Goal: Find specific page/section: Find specific page/section

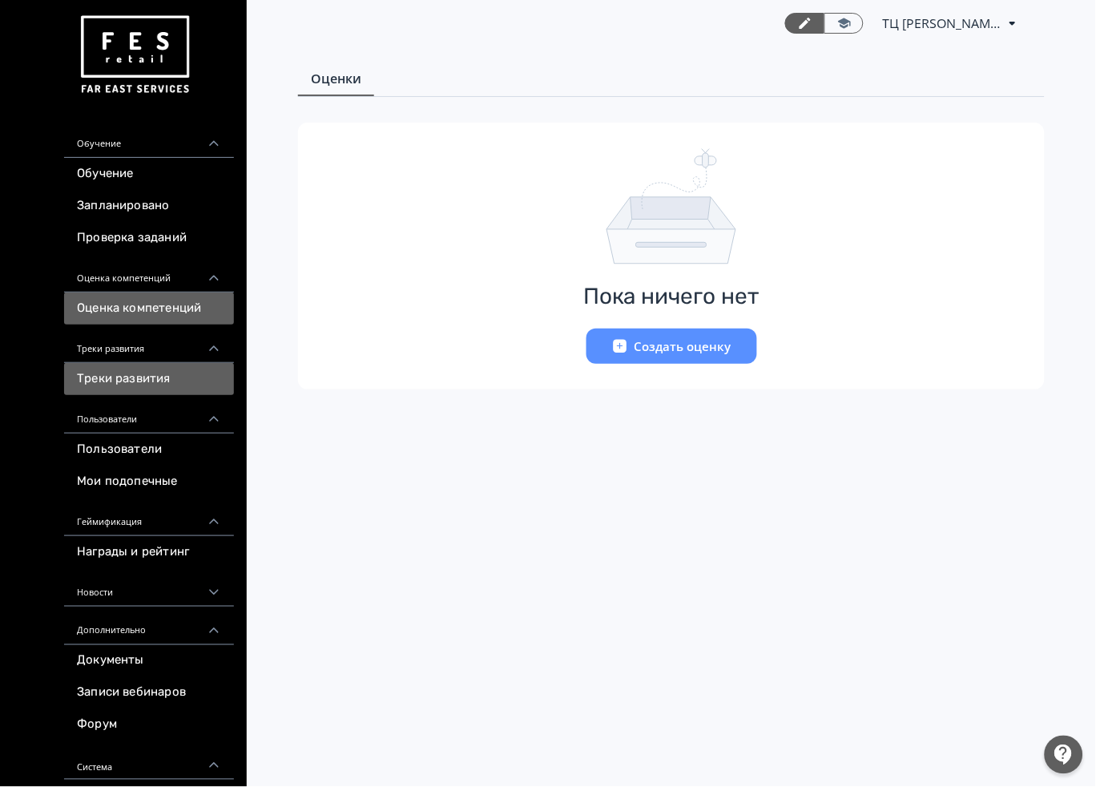
click at [168, 374] on link "Треки развития" at bounding box center [149, 379] width 170 height 32
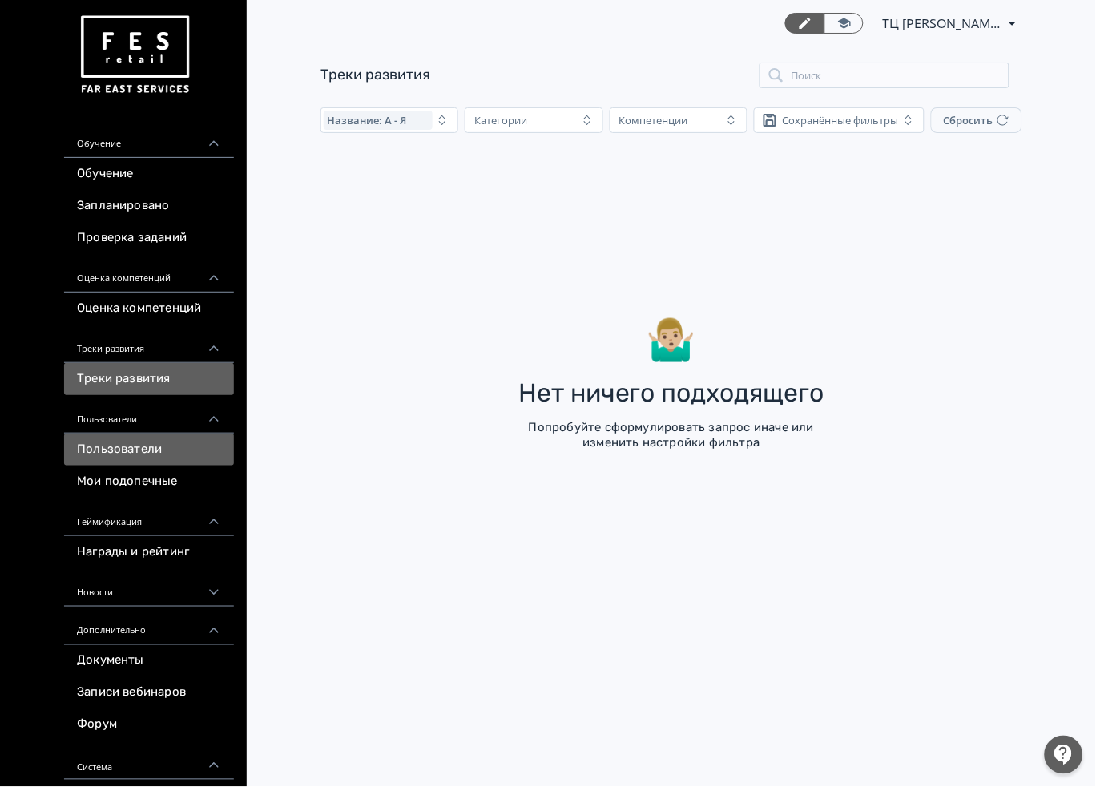
click at [139, 446] on link "Пользователи" at bounding box center [149, 450] width 170 height 32
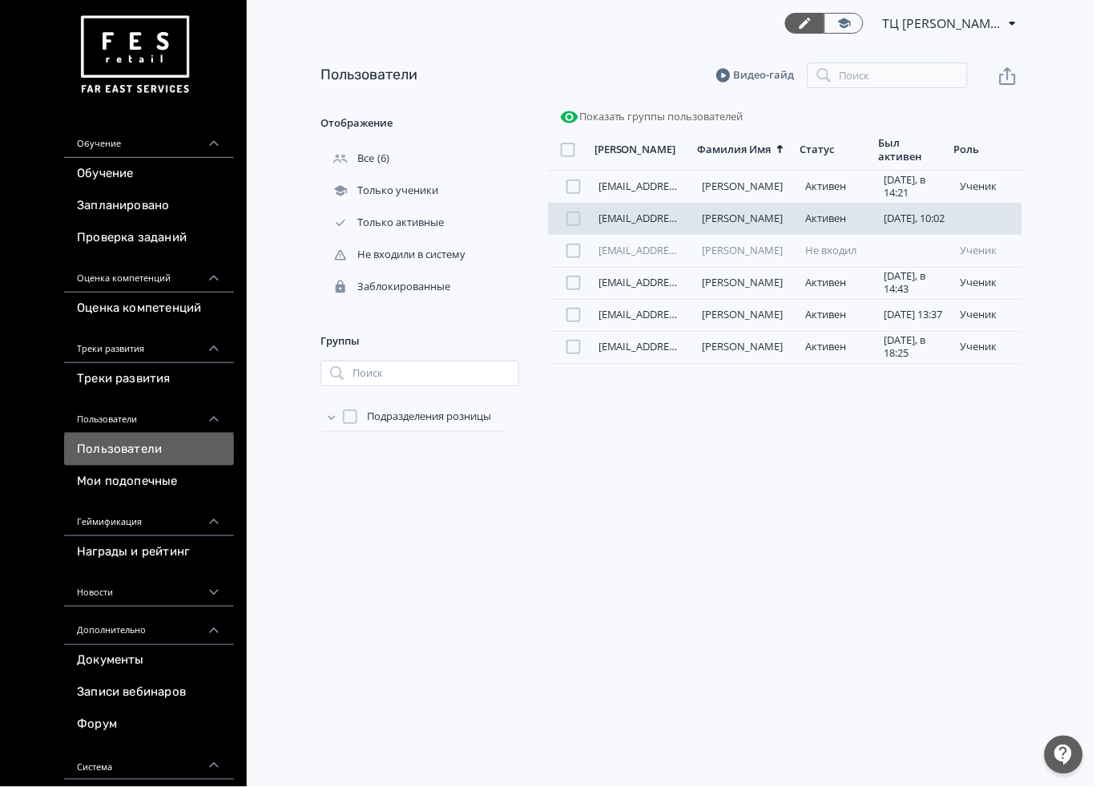
click at [628, 220] on link "[EMAIL_ADDRESS][DOMAIN_NAME]" at bounding box center [683, 218] width 169 height 14
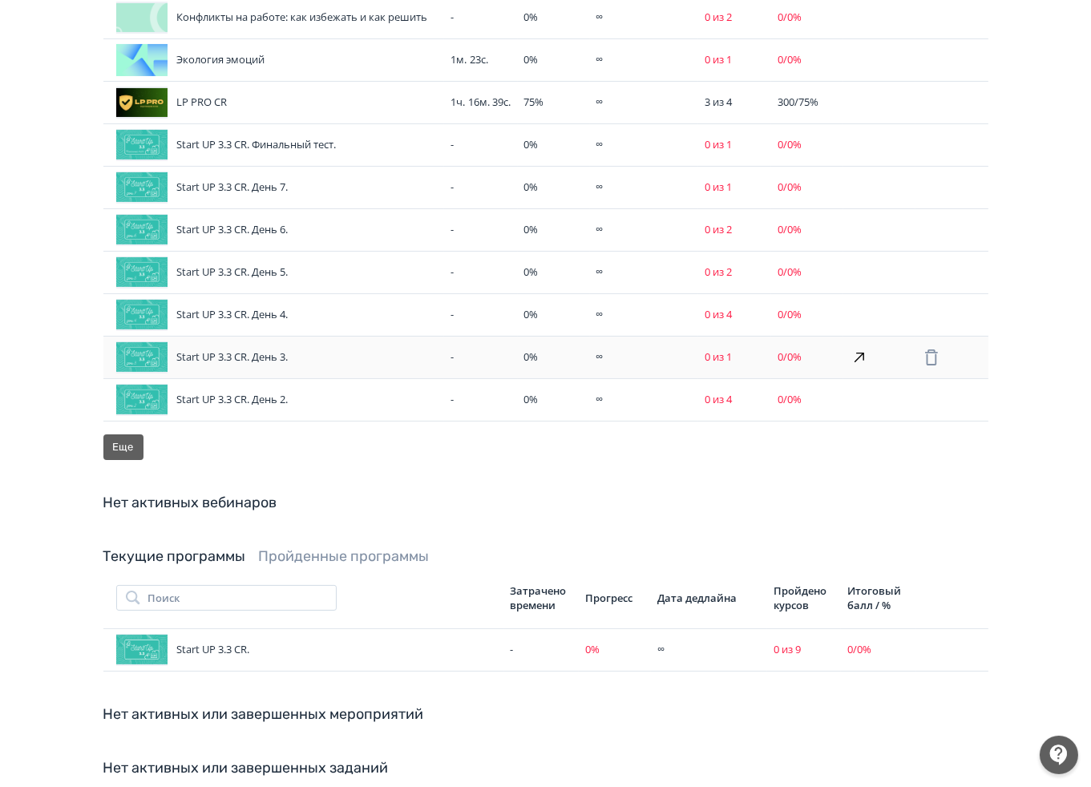
scroll to position [658, 0]
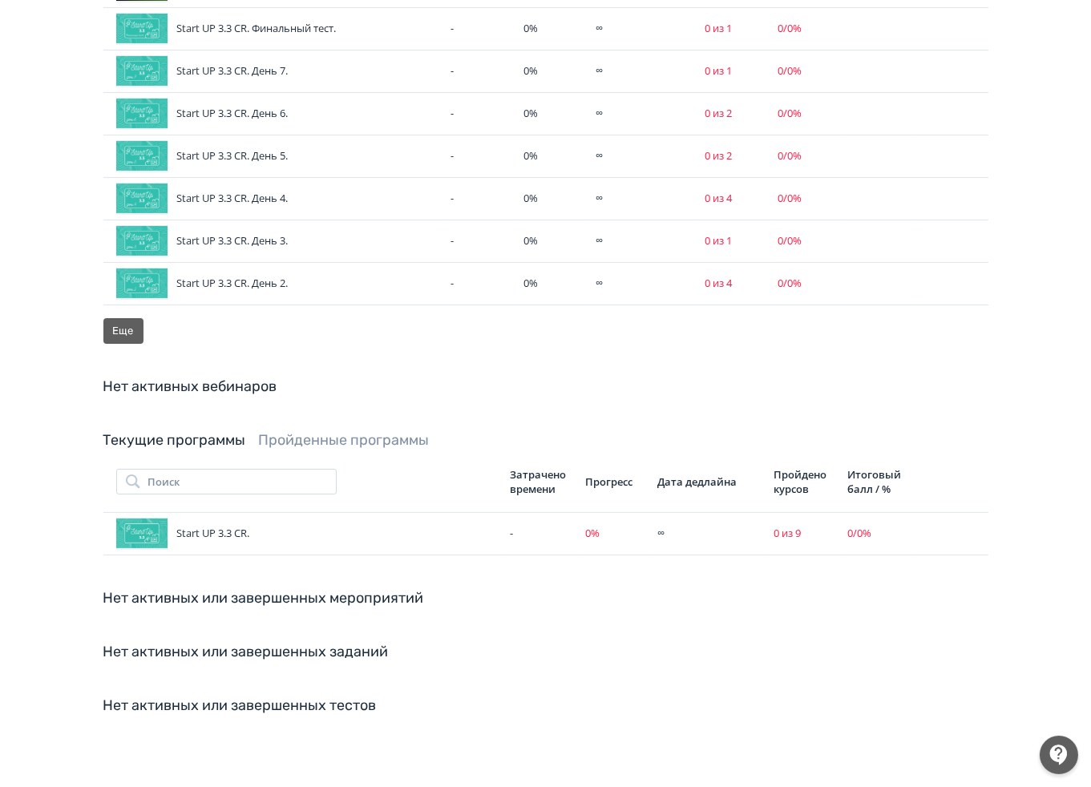
click at [282, 444] on link "Пройденные программы" at bounding box center [344, 440] width 171 height 18
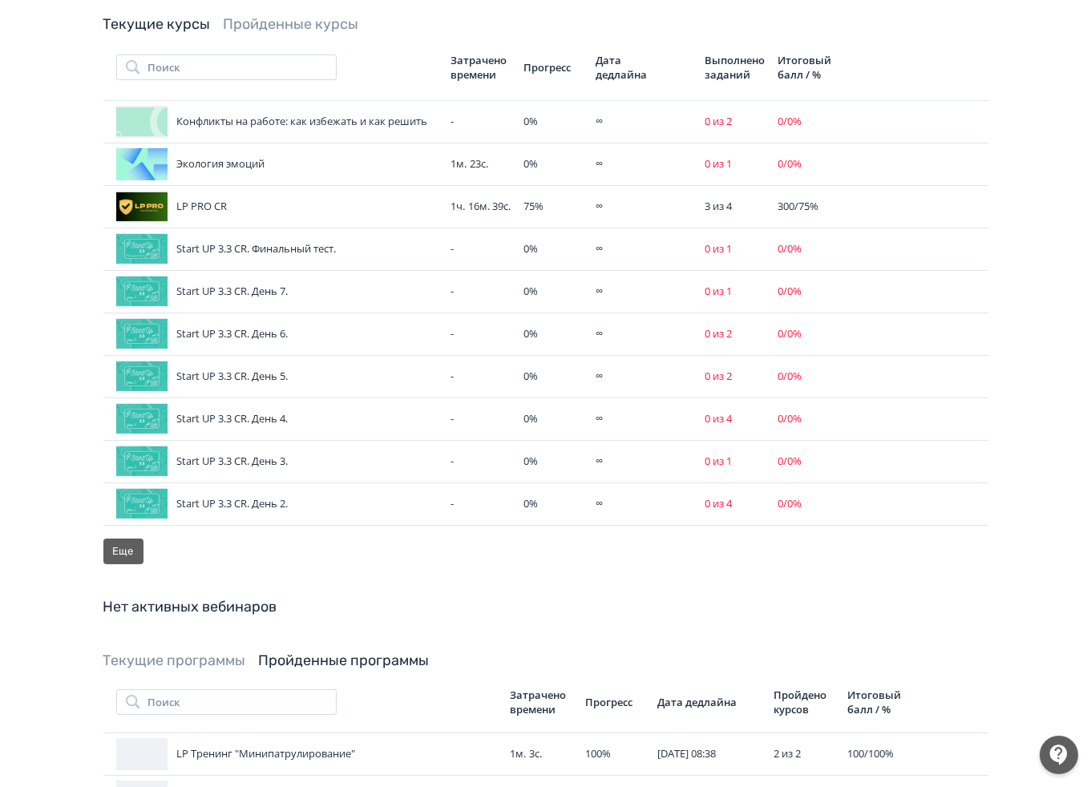
scroll to position [340, 0]
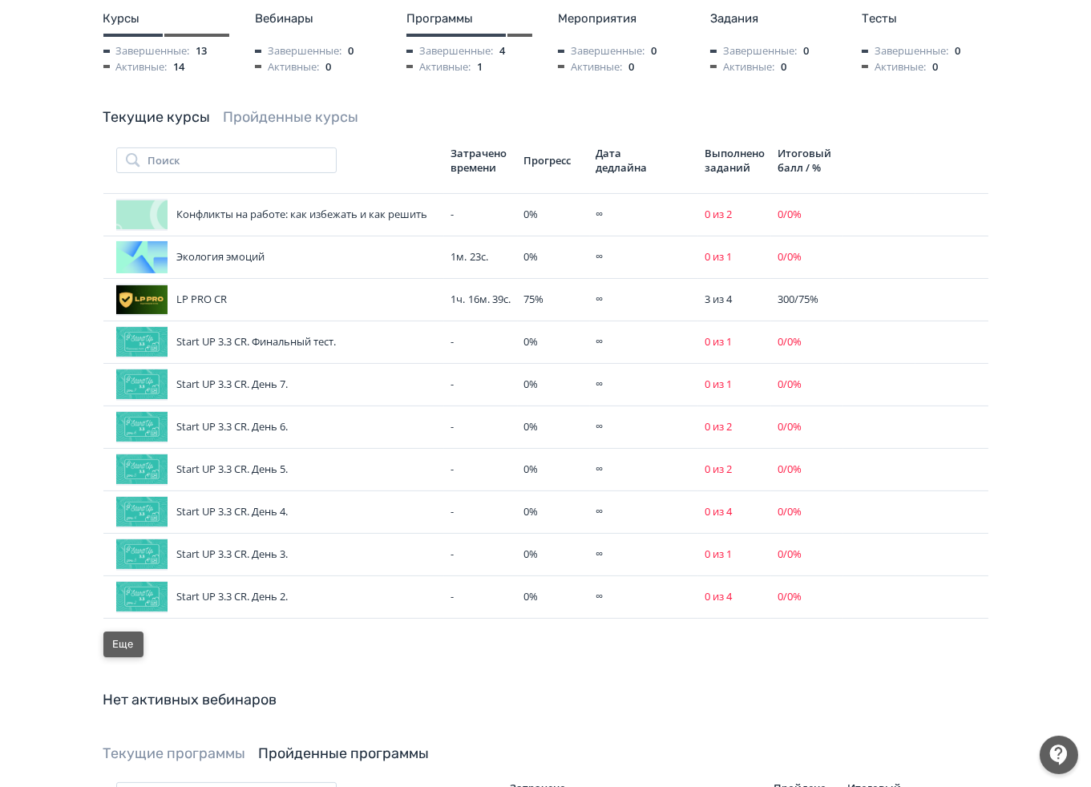
click at [127, 654] on button "Еще" at bounding box center [123, 645] width 40 height 26
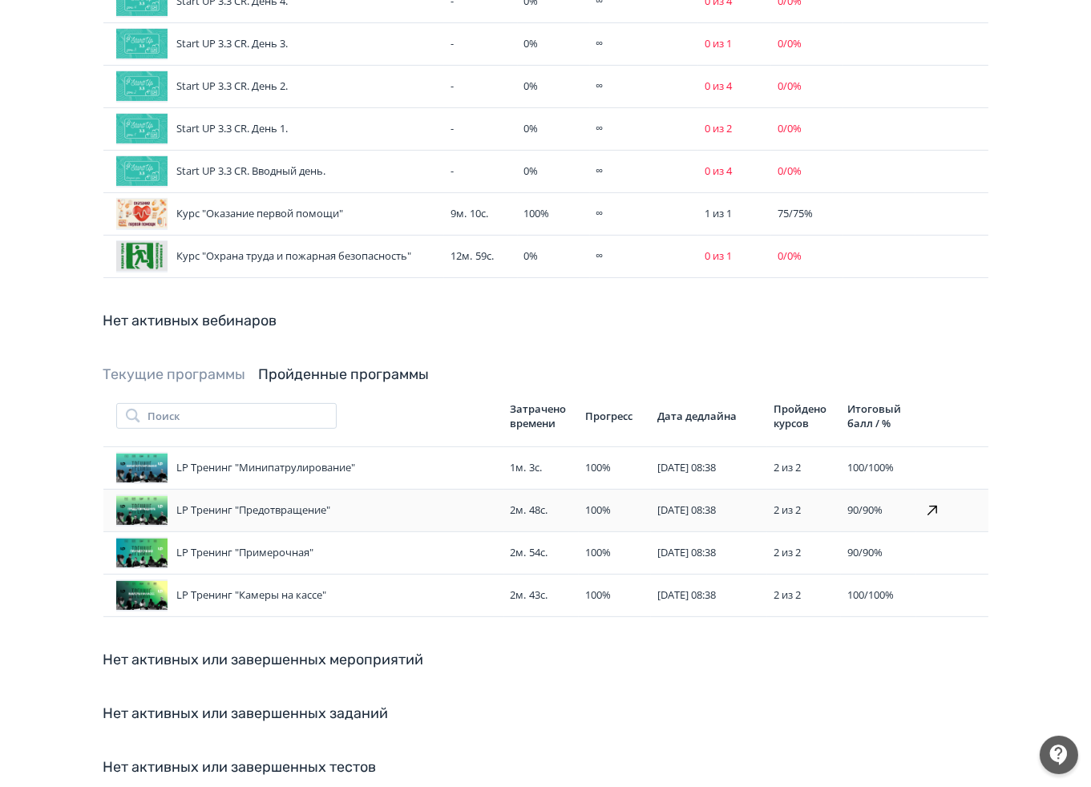
scroll to position [917, 0]
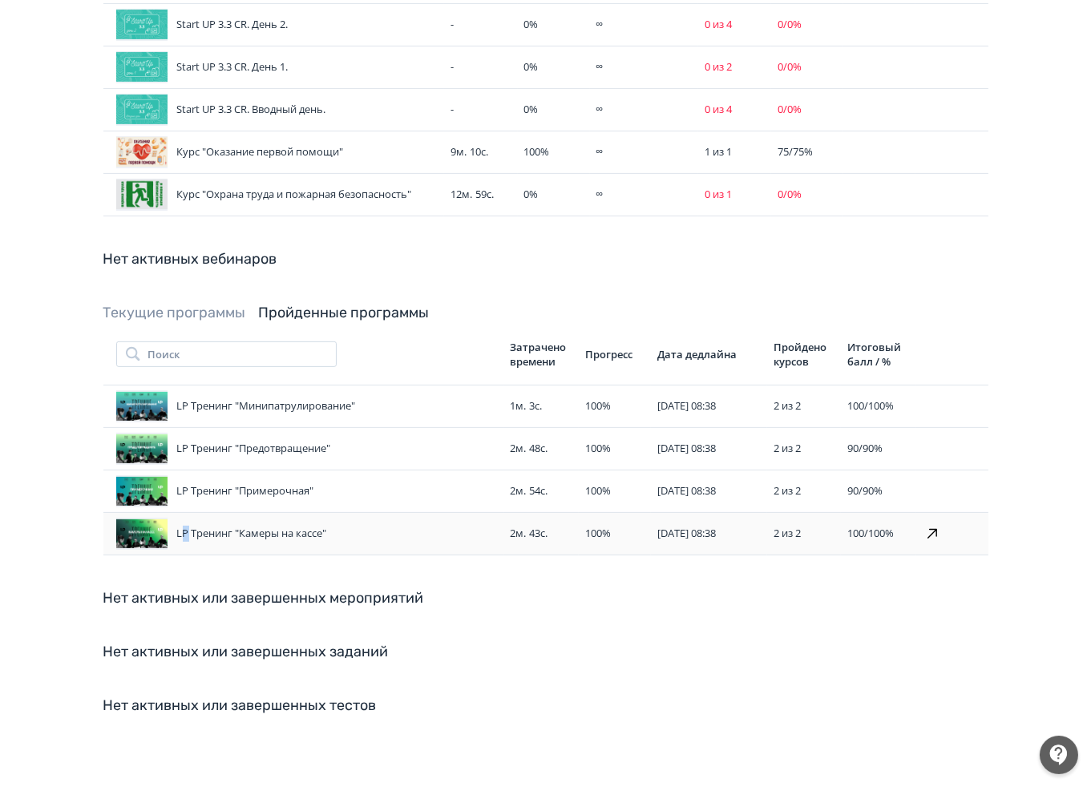
click at [186, 530] on div "LP Тренинг "Камеры на кассе"" at bounding box center [307, 534] width 382 height 32
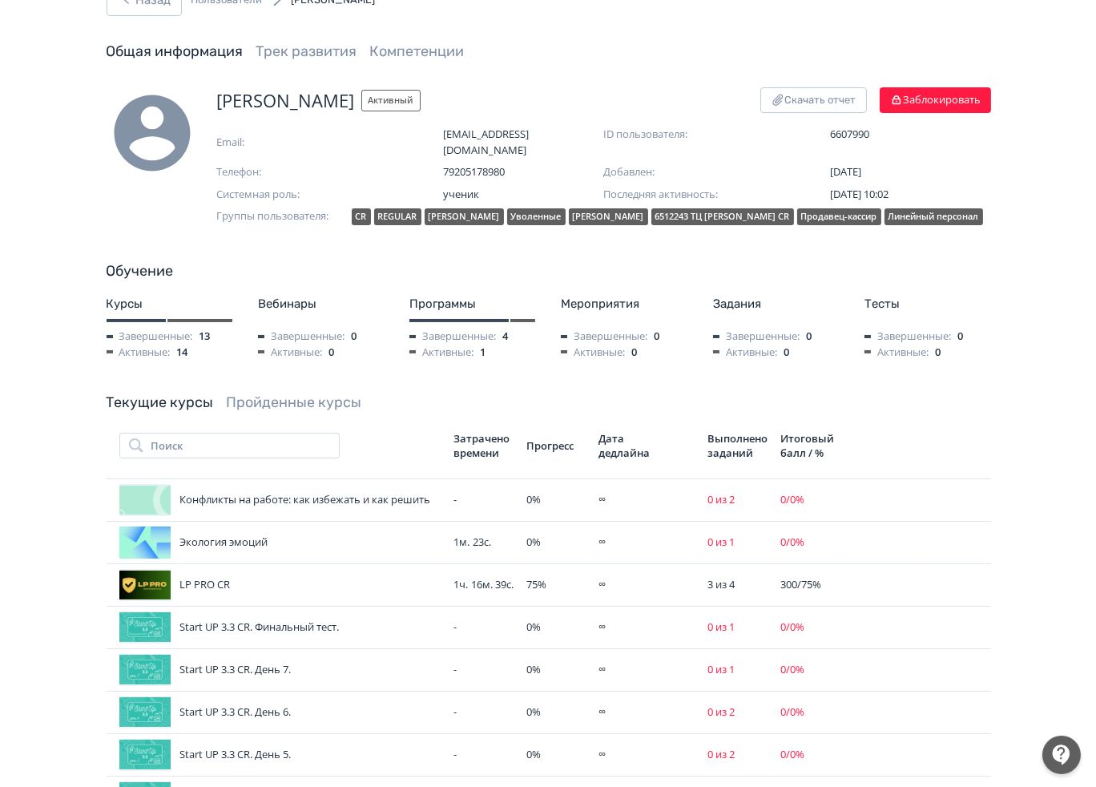
scroll to position [0, 0]
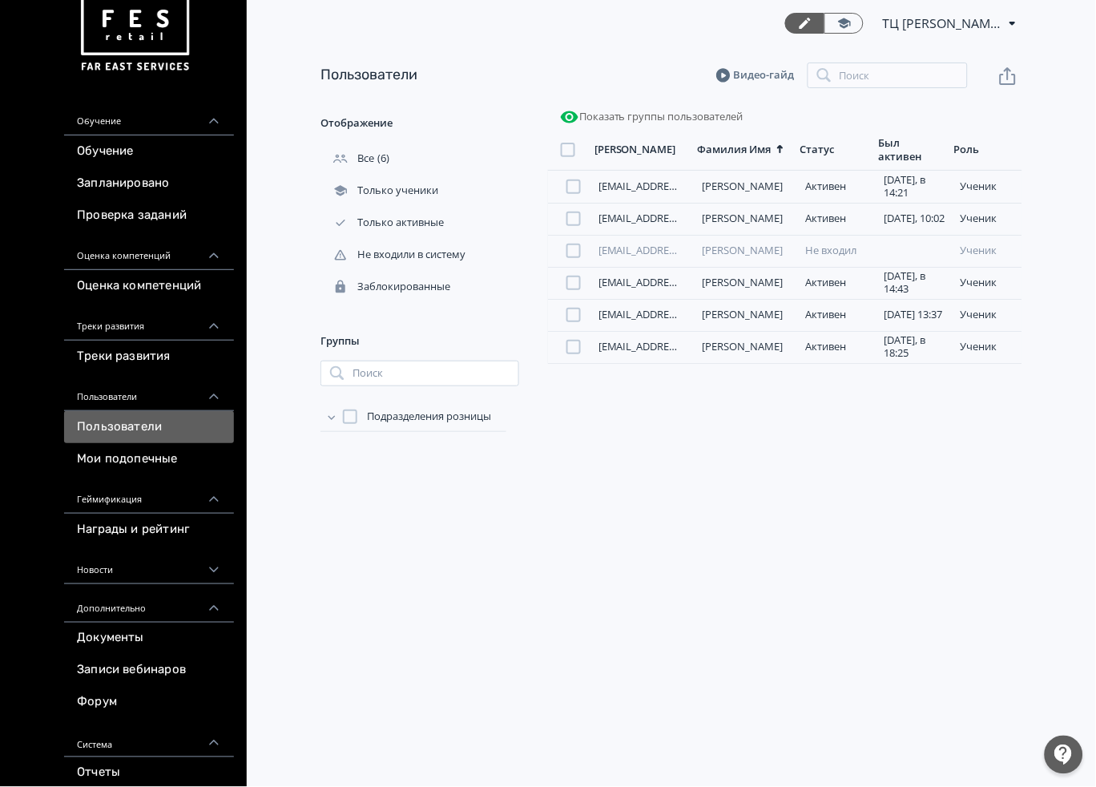
scroll to position [35, 0]
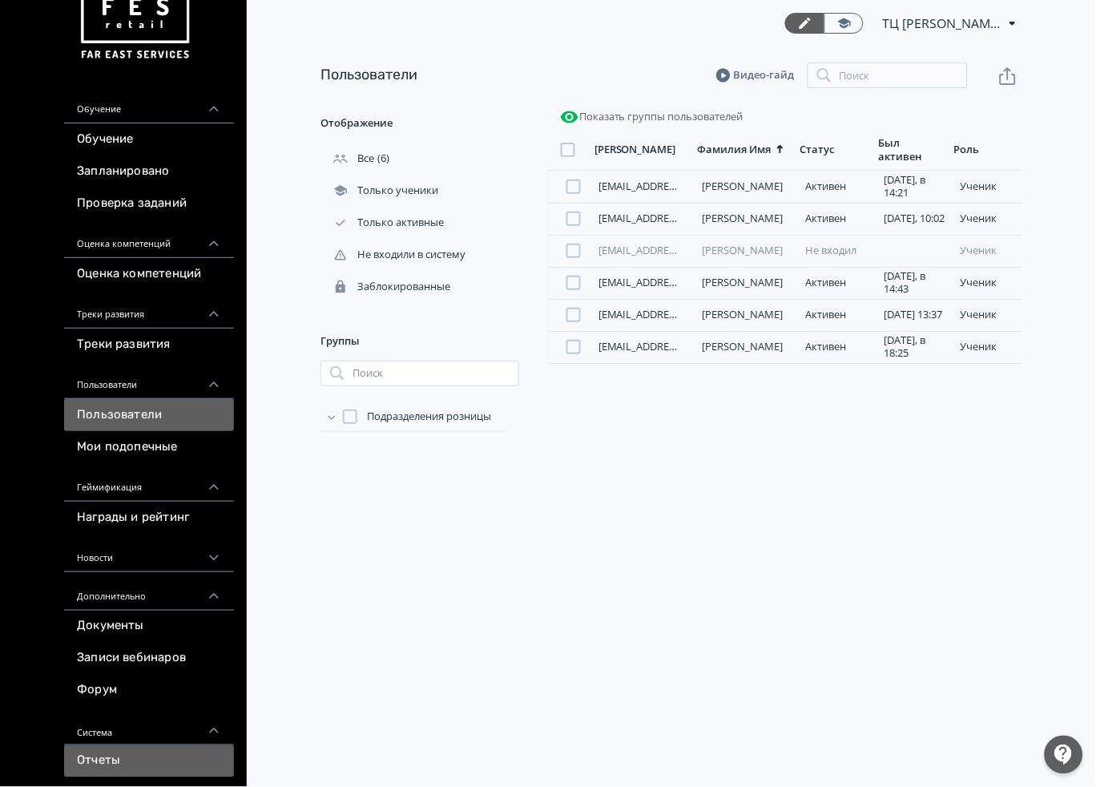
click at [153, 765] on link "Отчеты" at bounding box center [149, 761] width 170 height 32
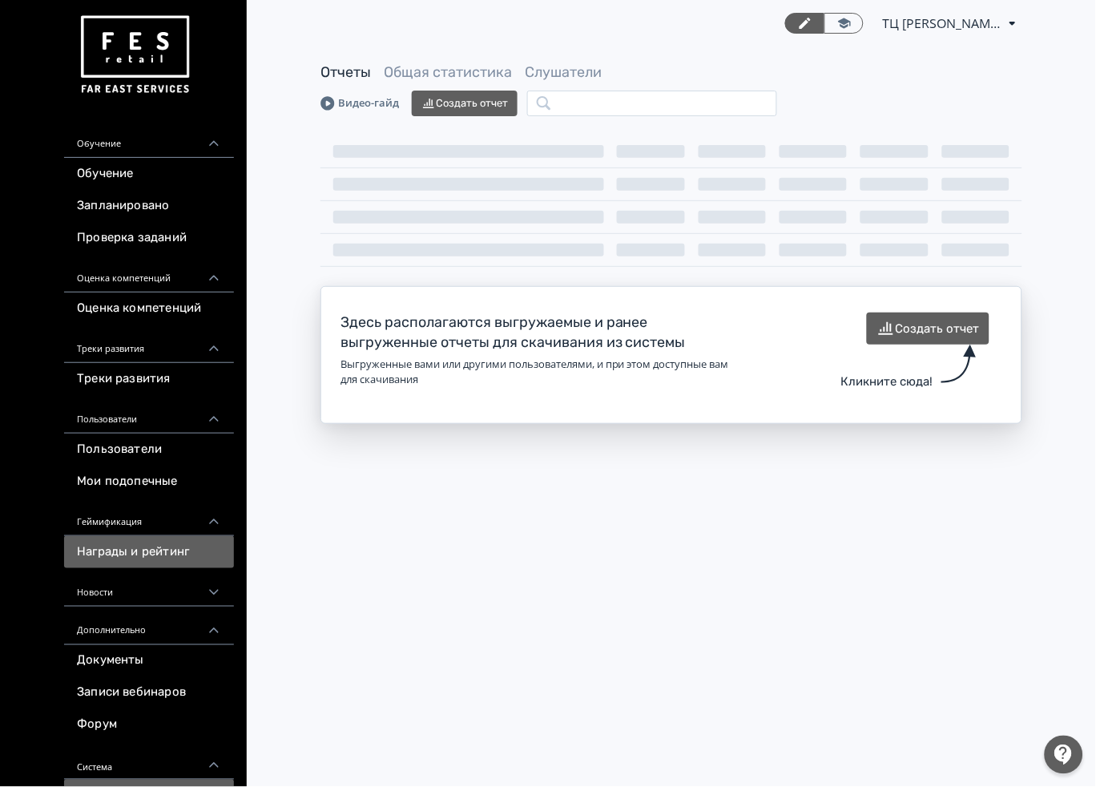
click at [132, 553] on link "Награды и рейтинг" at bounding box center [149, 552] width 170 height 32
